Goal: Use online tool/utility: Utilize a website feature to perform a specific function

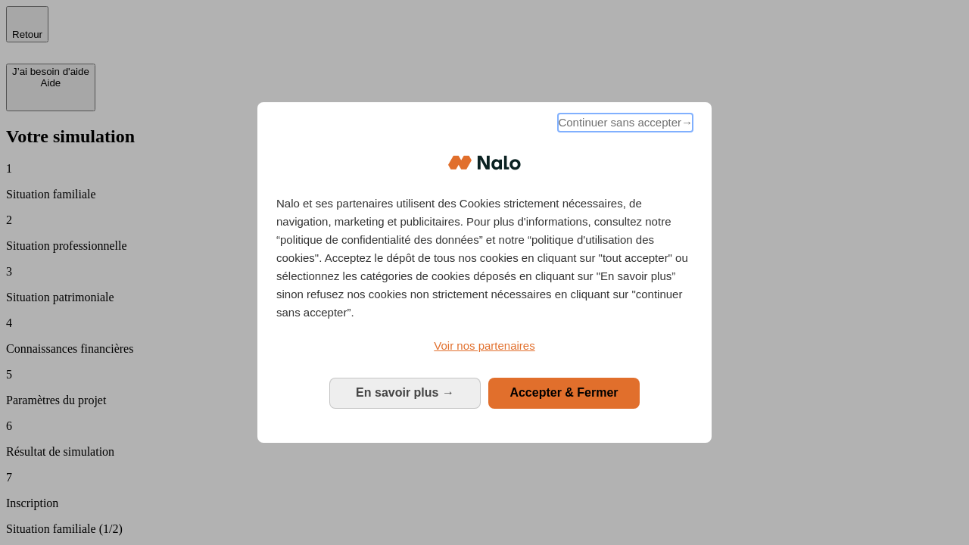
click at [624, 125] on span "Continuer sans accepter →" at bounding box center [625, 123] width 135 height 18
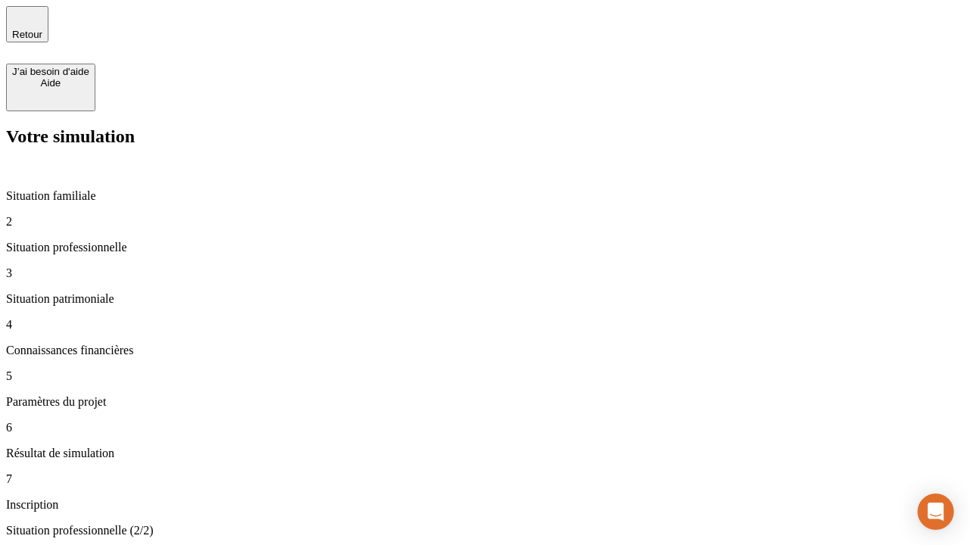
type input "30 000"
type input "40 000"
